Goal: Use online tool/utility

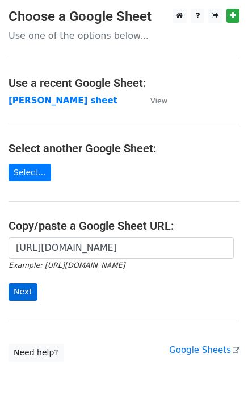
type input "[URL][DOMAIN_NAME]"
click at [17, 288] on input "Next" at bounding box center [23, 292] width 29 height 18
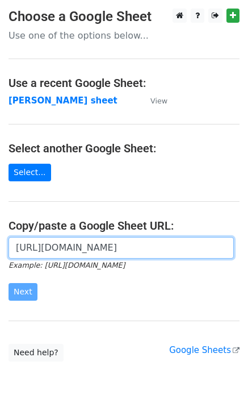
click at [105, 246] on input "[URL][DOMAIN_NAME]" at bounding box center [121, 248] width 225 height 22
click at [55, 245] on input "[URL][DOMAIN_NAME]" at bounding box center [121, 248] width 225 height 22
paste input "[URL][DOMAIN_NAME]"
type input "[URL][DOMAIN_NAME]"
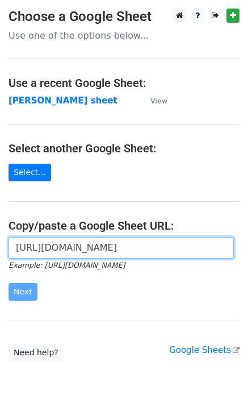
scroll to position [0, 266]
click at [76, 250] on input "[URL][DOMAIN_NAME]" at bounding box center [121, 248] width 225 height 22
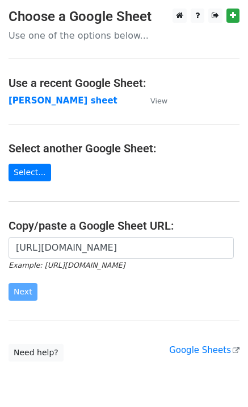
scroll to position [0, 0]
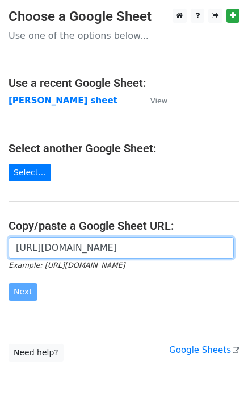
click at [44, 256] on input "[URL][DOMAIN_NAME]" at bounding box center [121, 248] width 225 height 22
